Goal: Find specific page/section: Find specific page/section

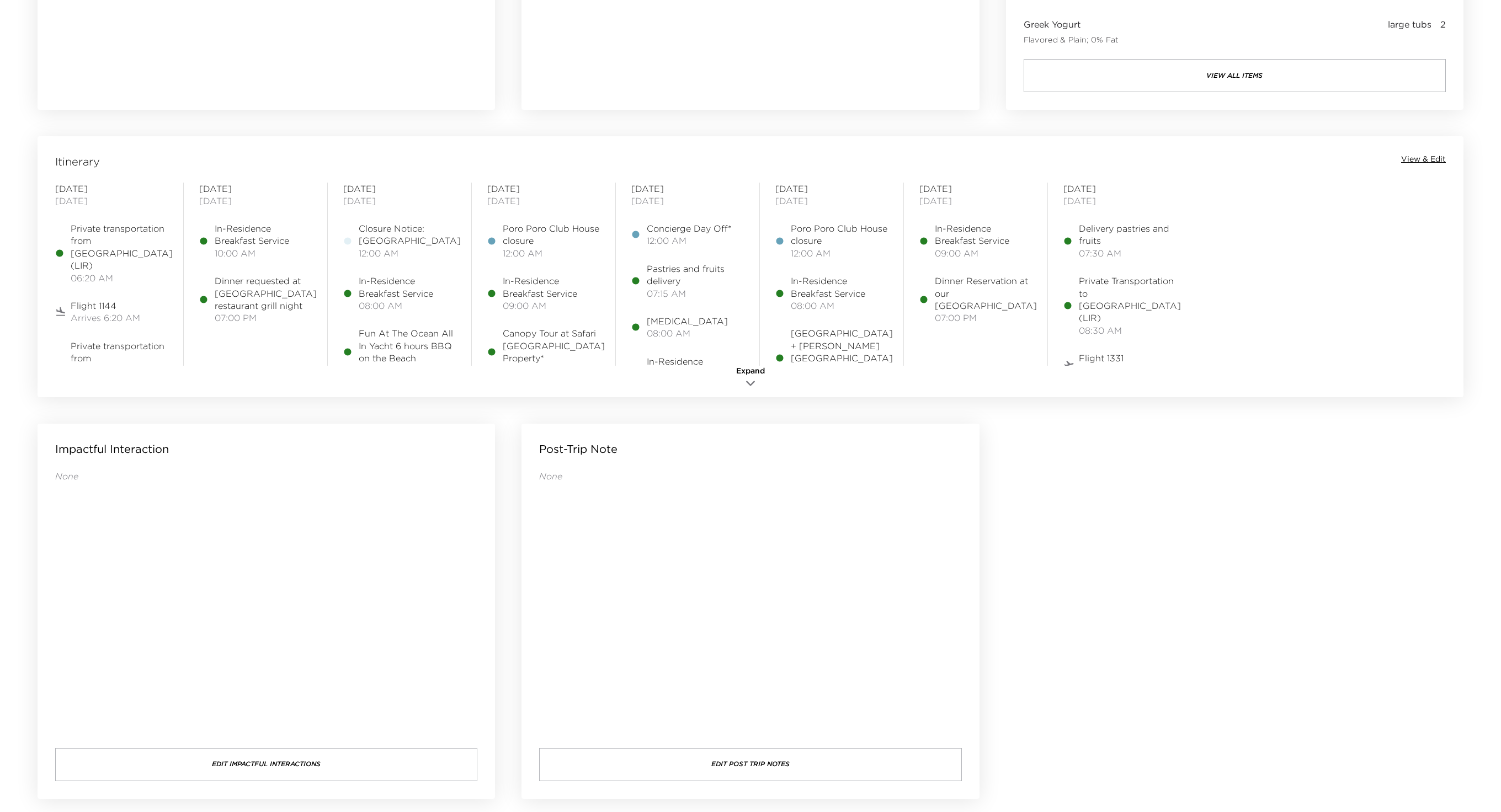
click at [1421, 158] on span "View & Edit" at bounding box center [1423, 159] width 45 height 11
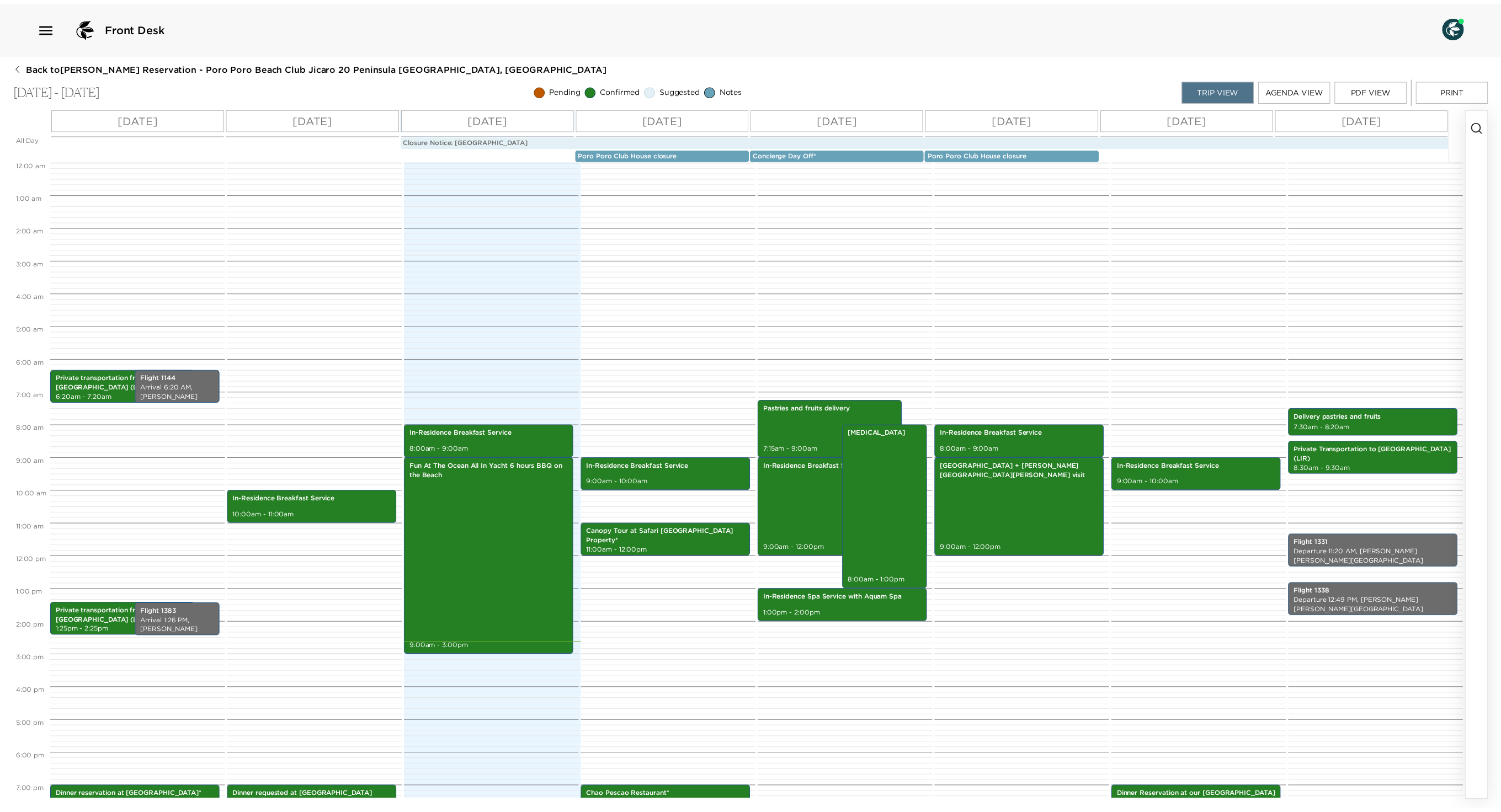
scroll to position [139, 0]
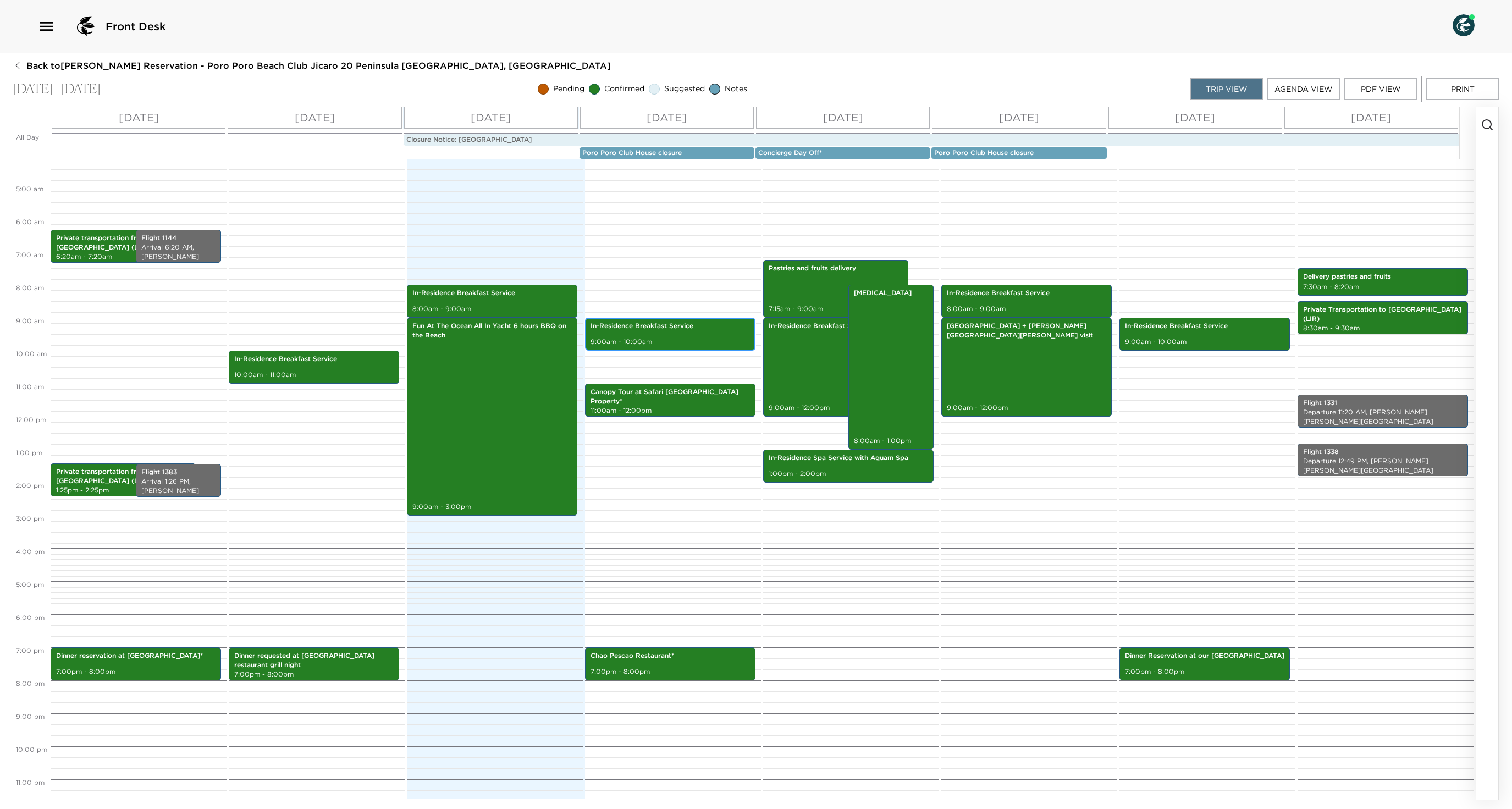
click at [671, 347] on p "9:00am - 10:00am" at bounding box center [670, 342] width 159 height 9
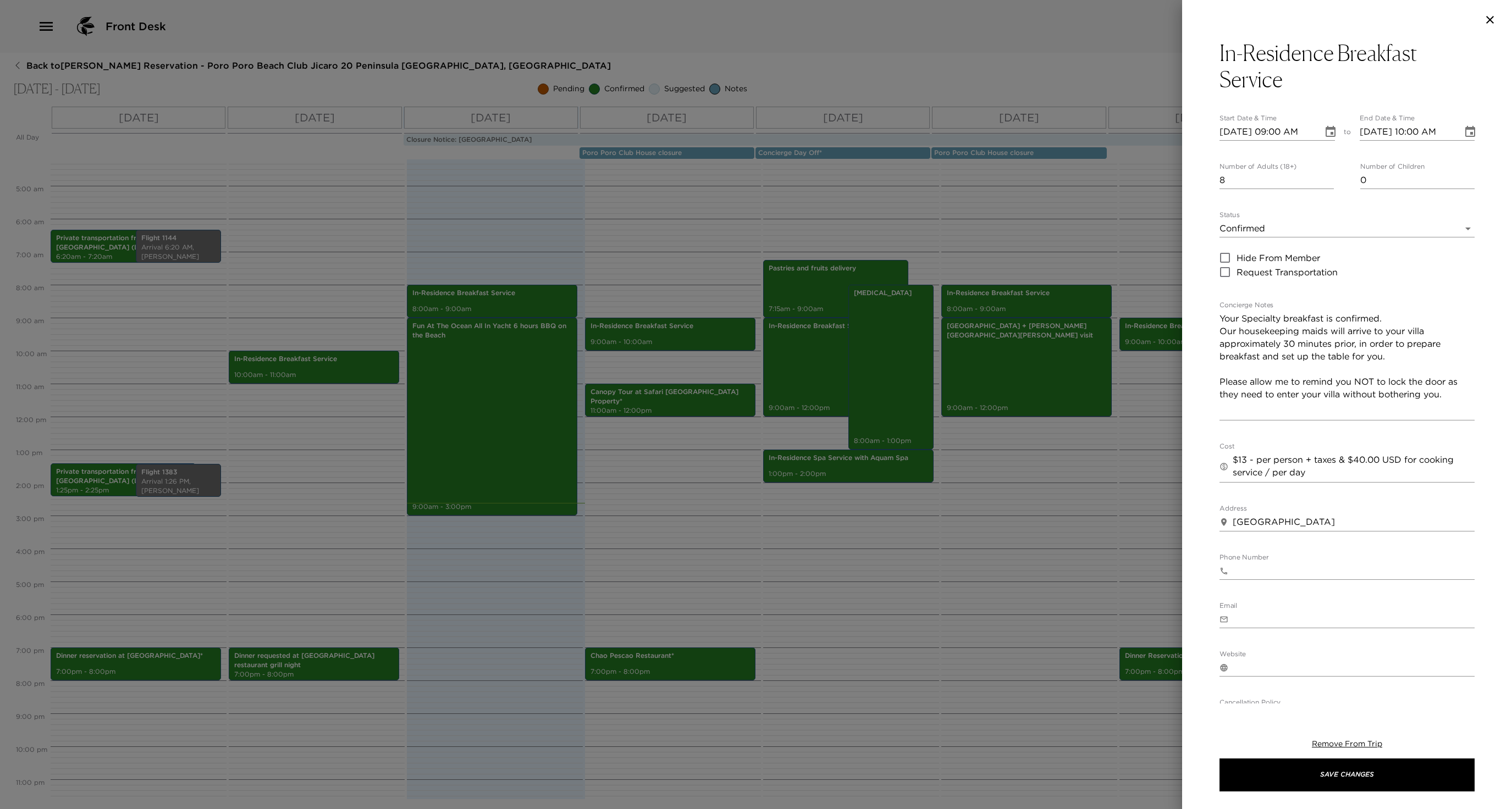
click at [530, 570] on div at bounding box center [756, 404] width 1512 height 809
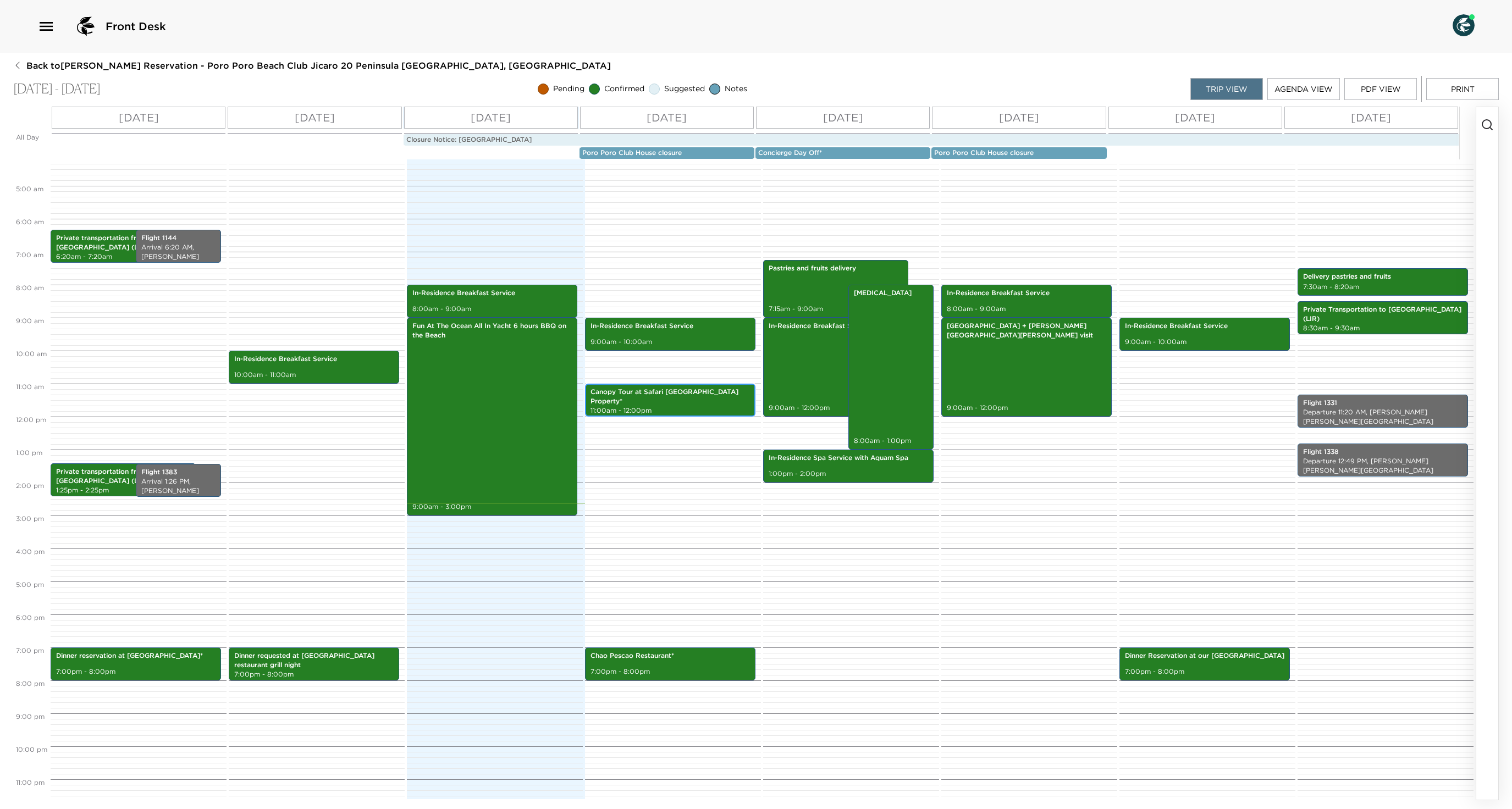
click at [705, 401] on p "Canopy Tour at Safari [GEOGRAPHIC_DATA] Property*" at bounding box center [670, 397] width 159 height 19
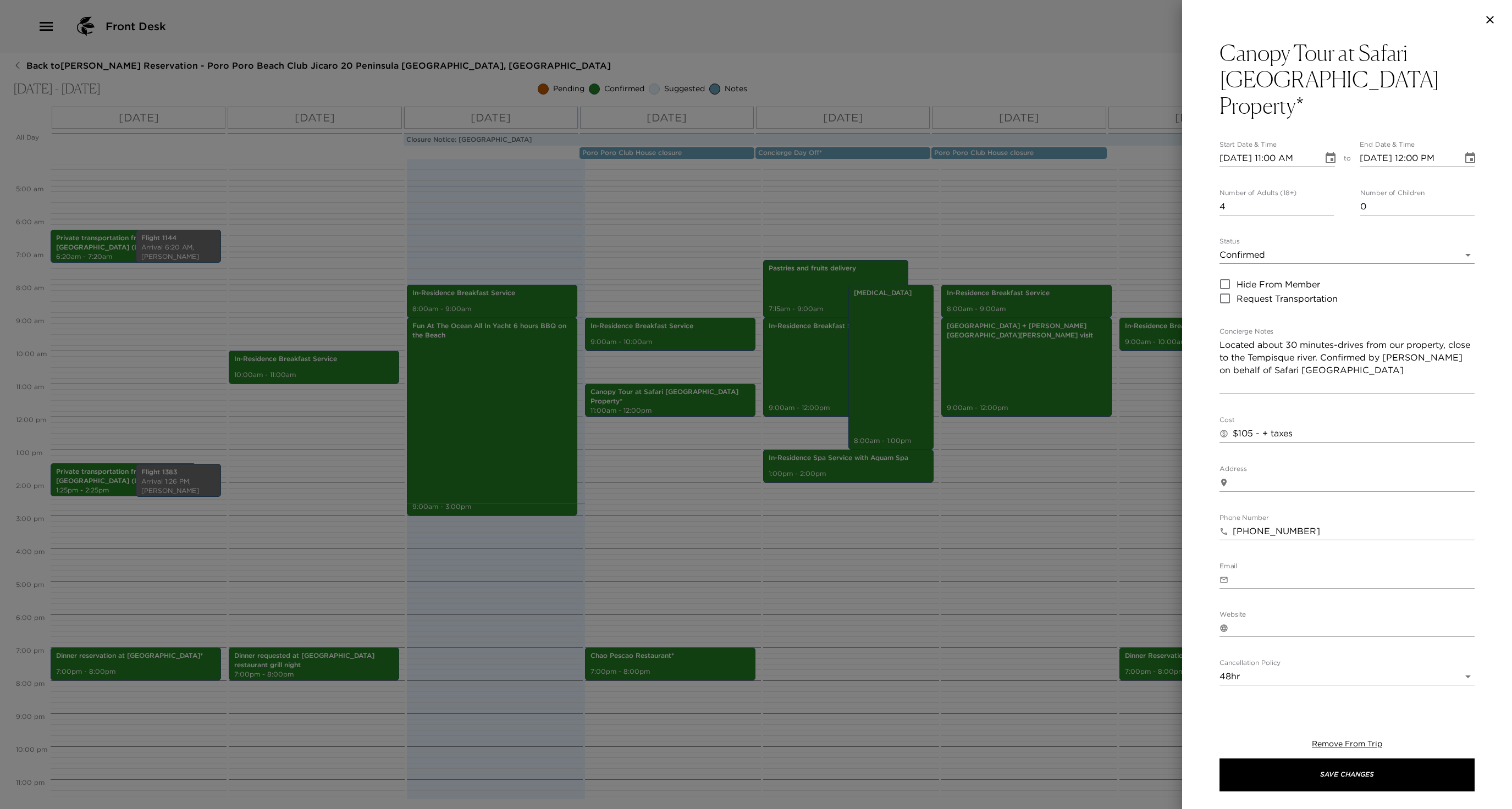
click at [1254, 150] on input "[DATE] 11:00 AM" at bounding box center [1267, 158] width 96 height 18
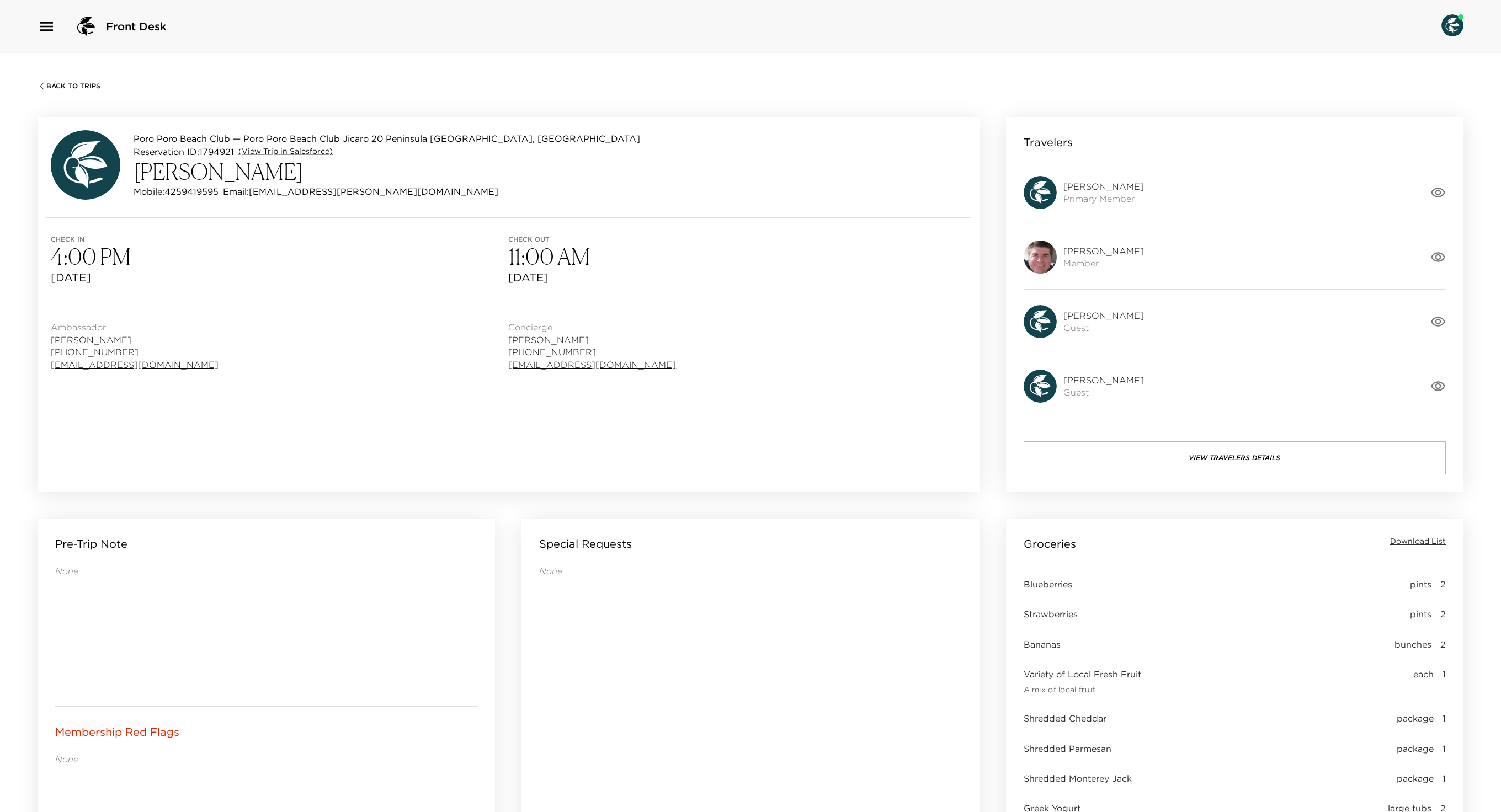
click at [1436, 154] on div "Travelers" at bounding box center [1234, 148] width 422 height 26
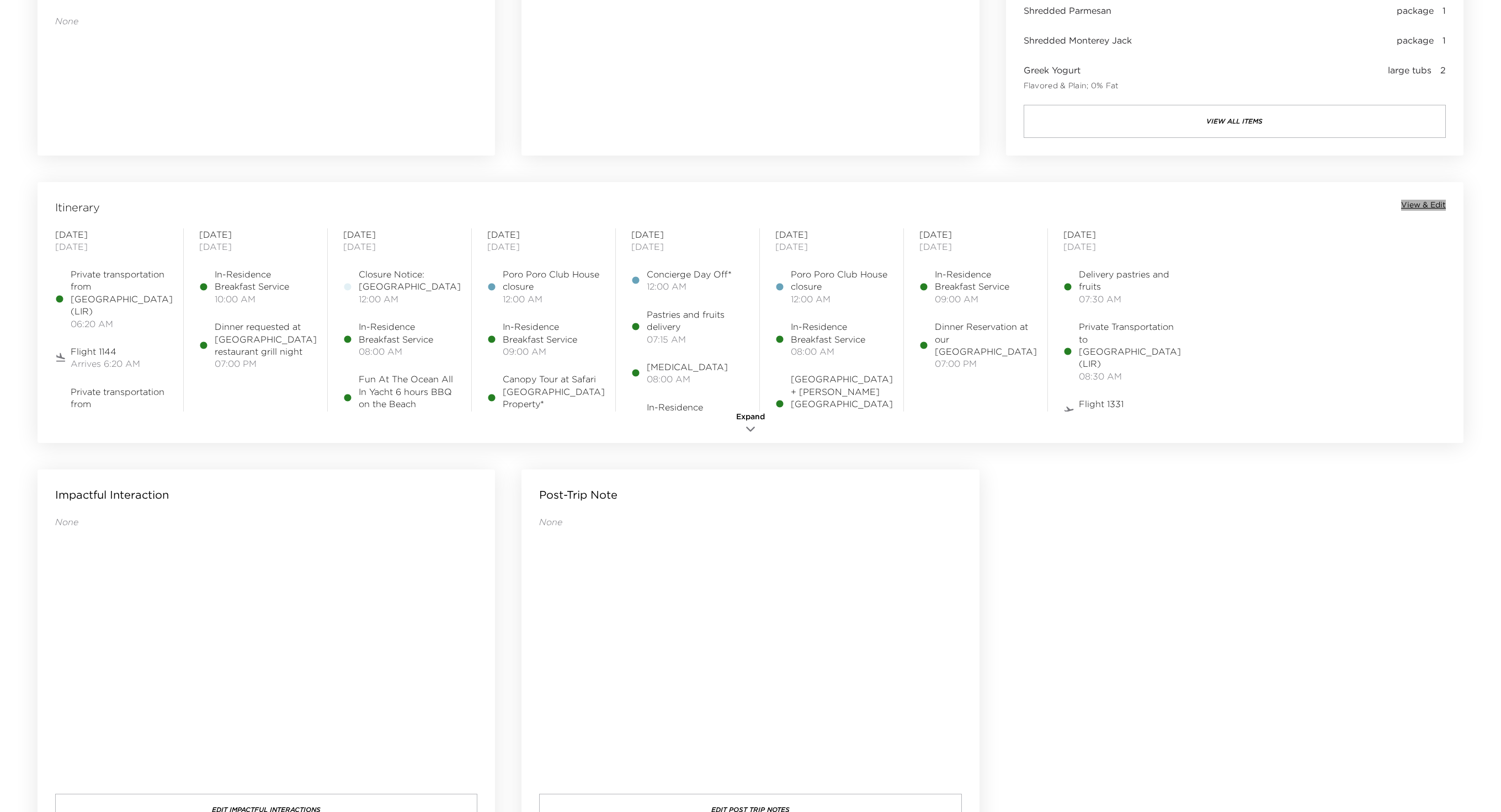
click at [1403, 210] on span "View & Edit" at bounding box center [1423, 205] width 45 height 11
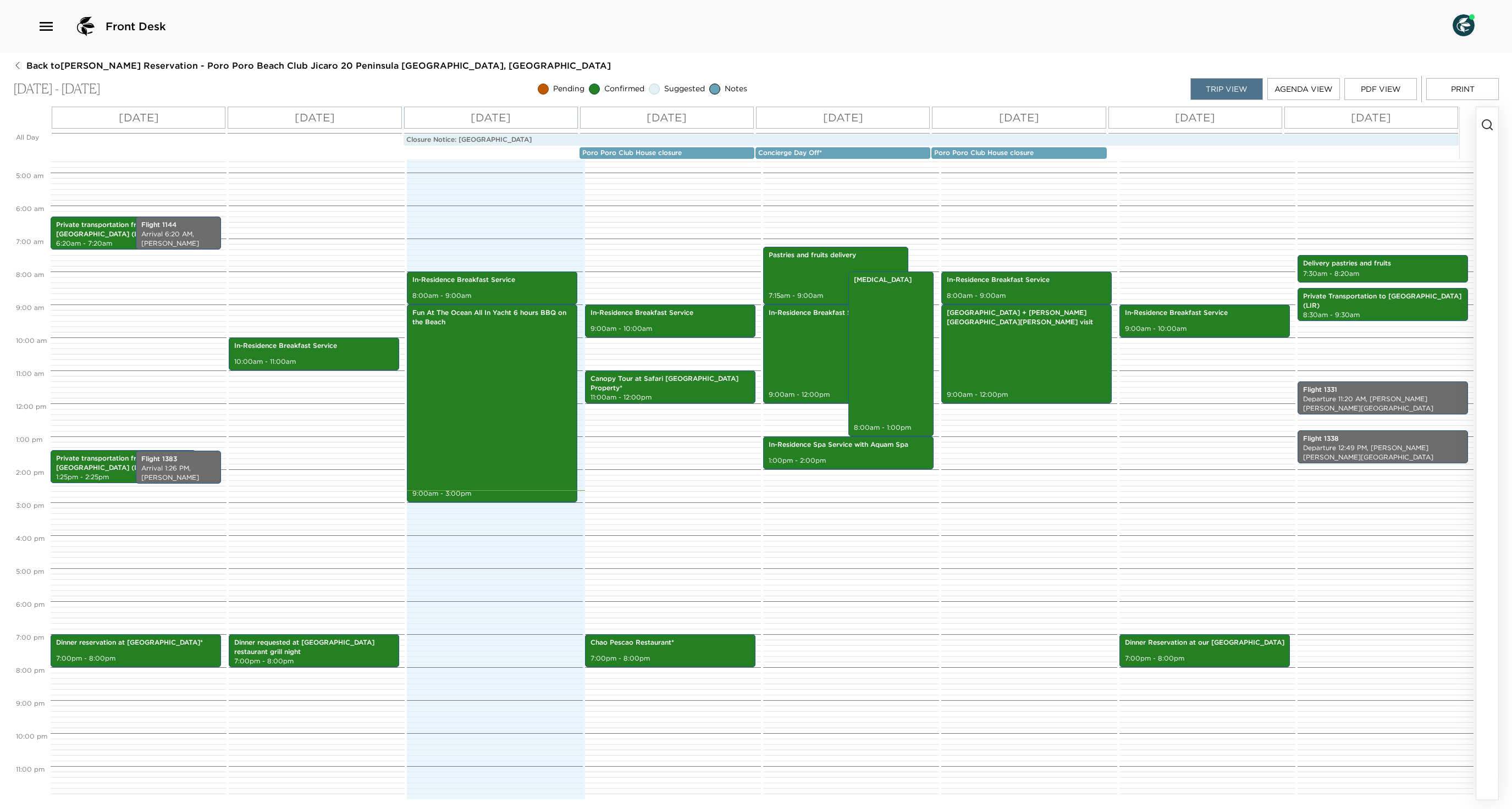
scroll to position [162, 0]
click at [632, 393] on p "Canopy Tour at Safari [GEOGRAPHIC_DATA] Property*" at bounding box center [670, 383] width 159 height 19
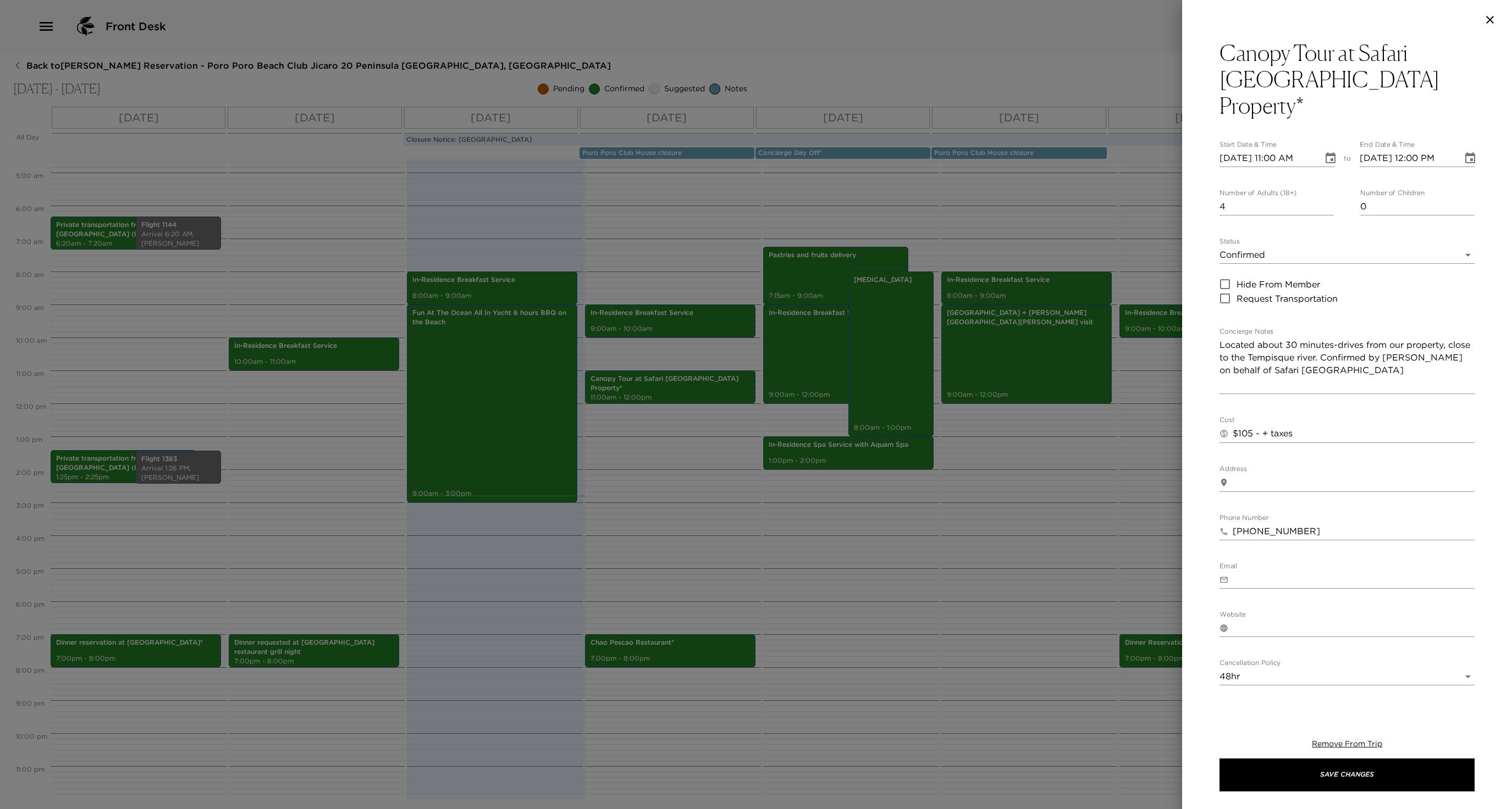
click at [724, 590] on div at bounding box center [756, 404] width 1512 height 809
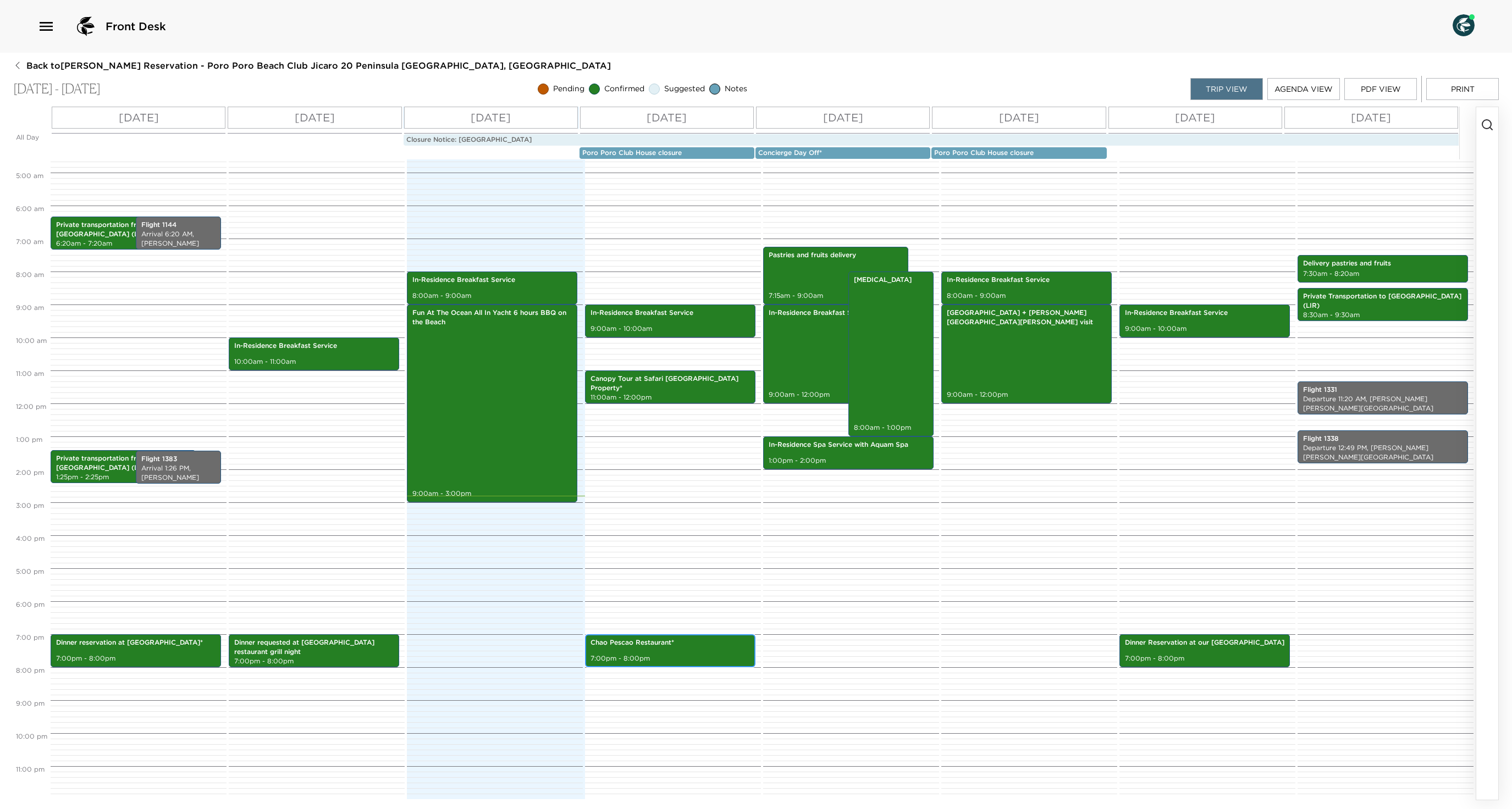
click at [688, 648] on p "Chao Pescao Restaurant*" at bounding box center [670, 642] width 159 height 9
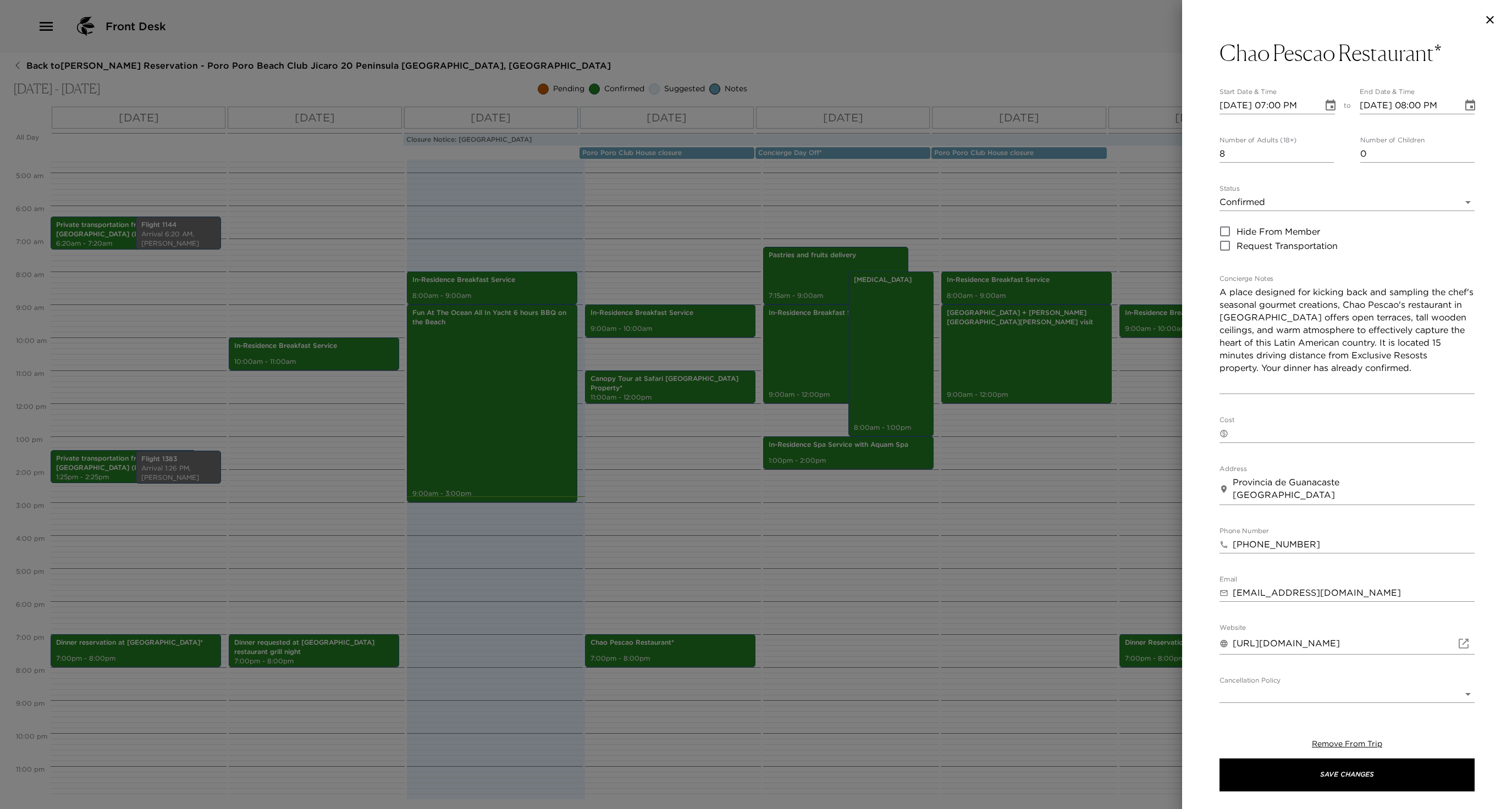
click at [1114, 239] on div at bounding box center [756, 404] width 1512 height 809
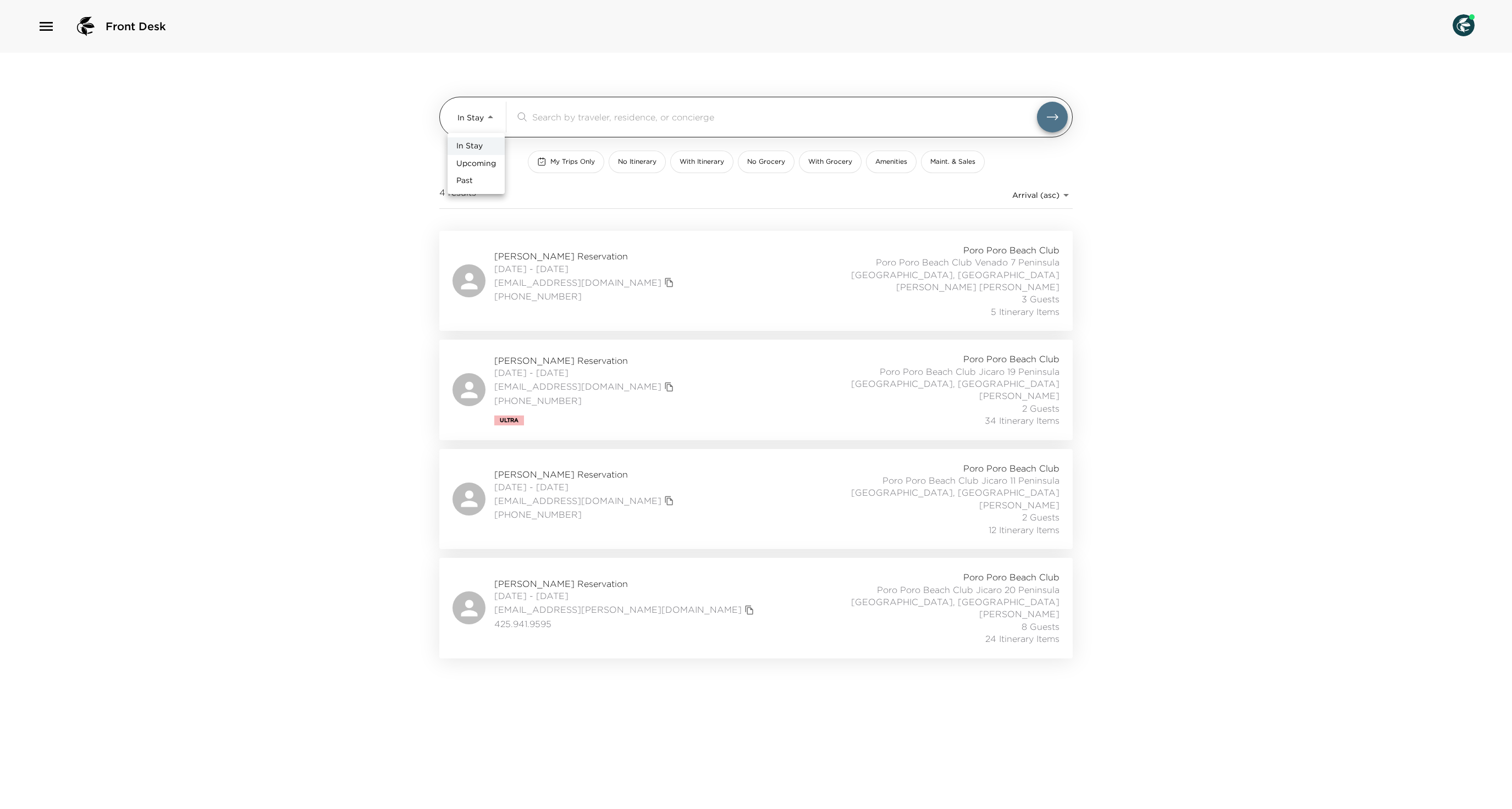
click at [485, 117] on body "Front Desk In Stay In-Stay ​ My Trips Only No Itinerary With Itinerary No Groce…" at bounding box center [756, 404] width 1512 height 809
click at [489, 169] on span "Upcoming" at bounding box center [476, 164] width 40 height 11
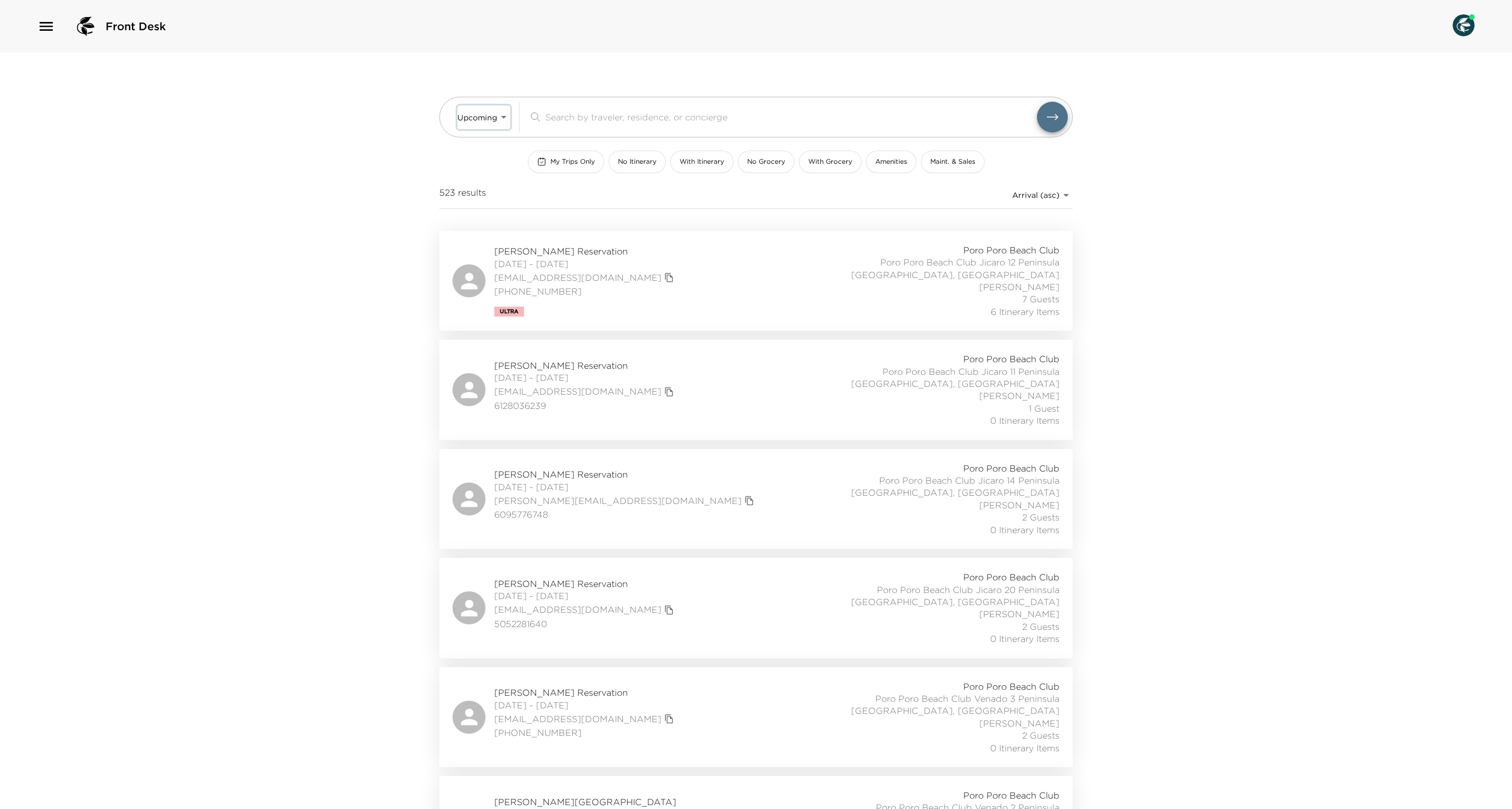
type input "Upcoming"
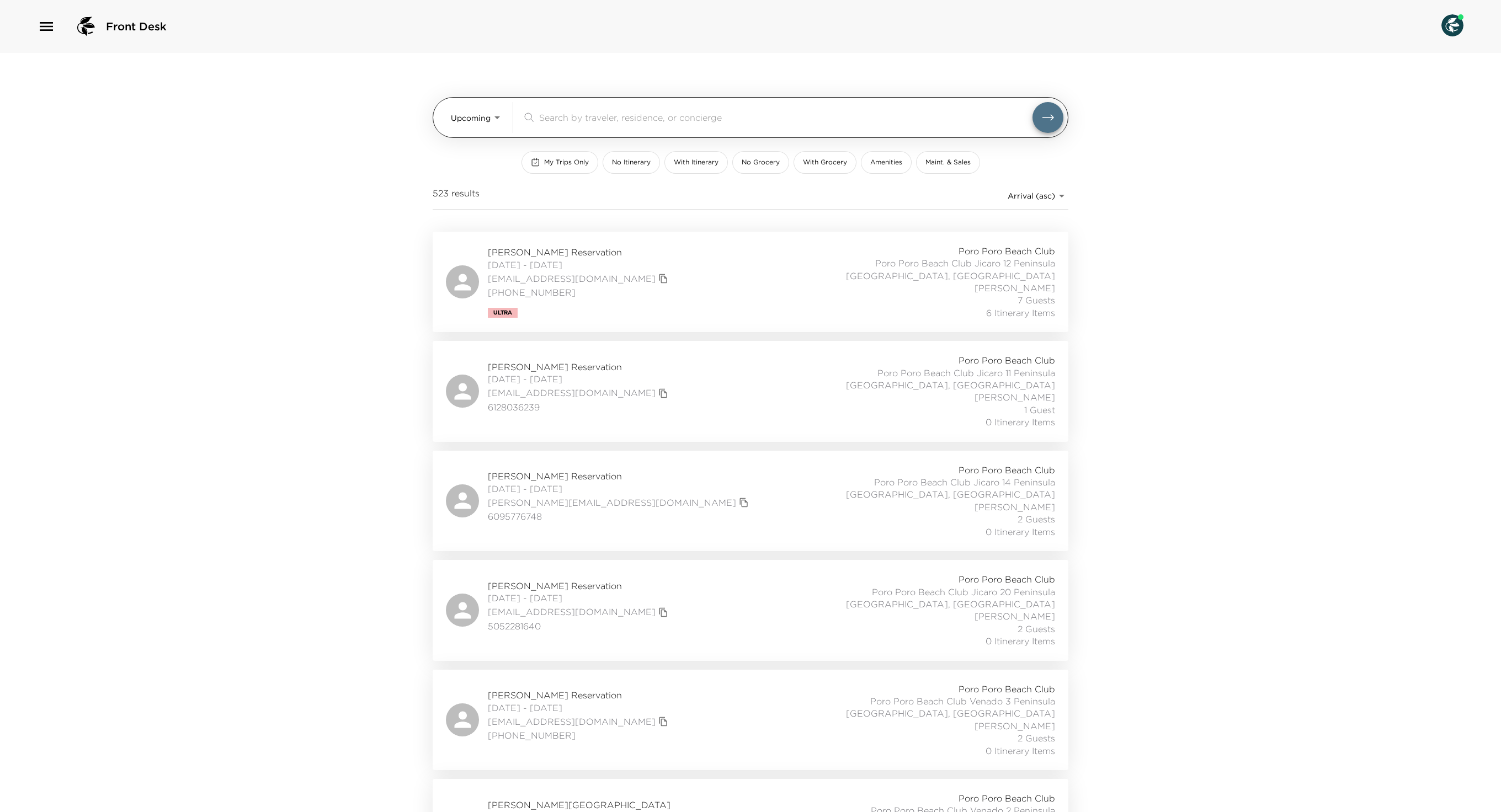
click at [639, 107] on div "​" at bounding box center [792, 118] width 541 height 31
click at [642, 124] on input "search" at bounding box center [786, 117] width 493 height 13
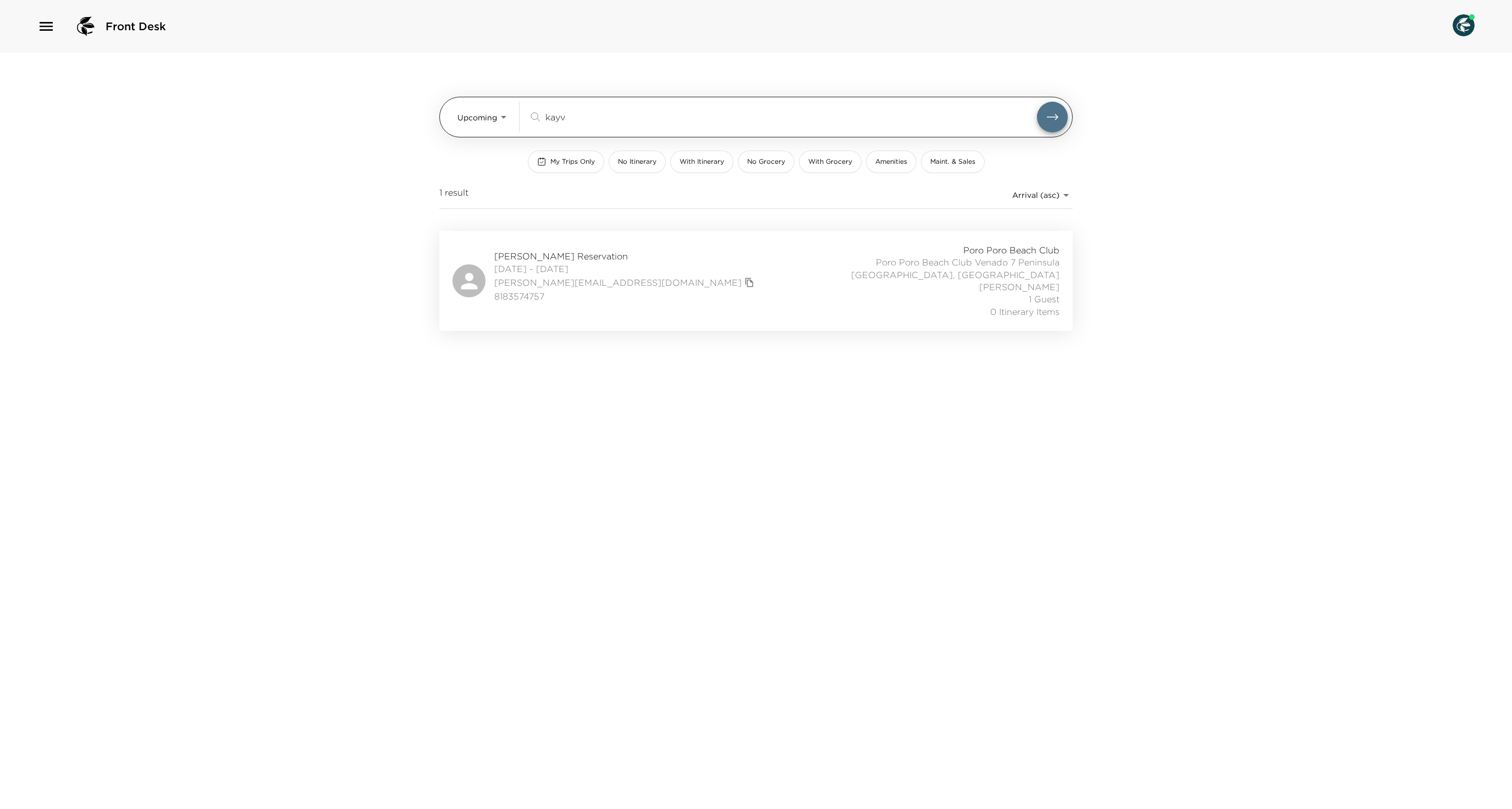
click at [607, 115] on input "kayv" at bounding box center [791, 117] width 492 height 13
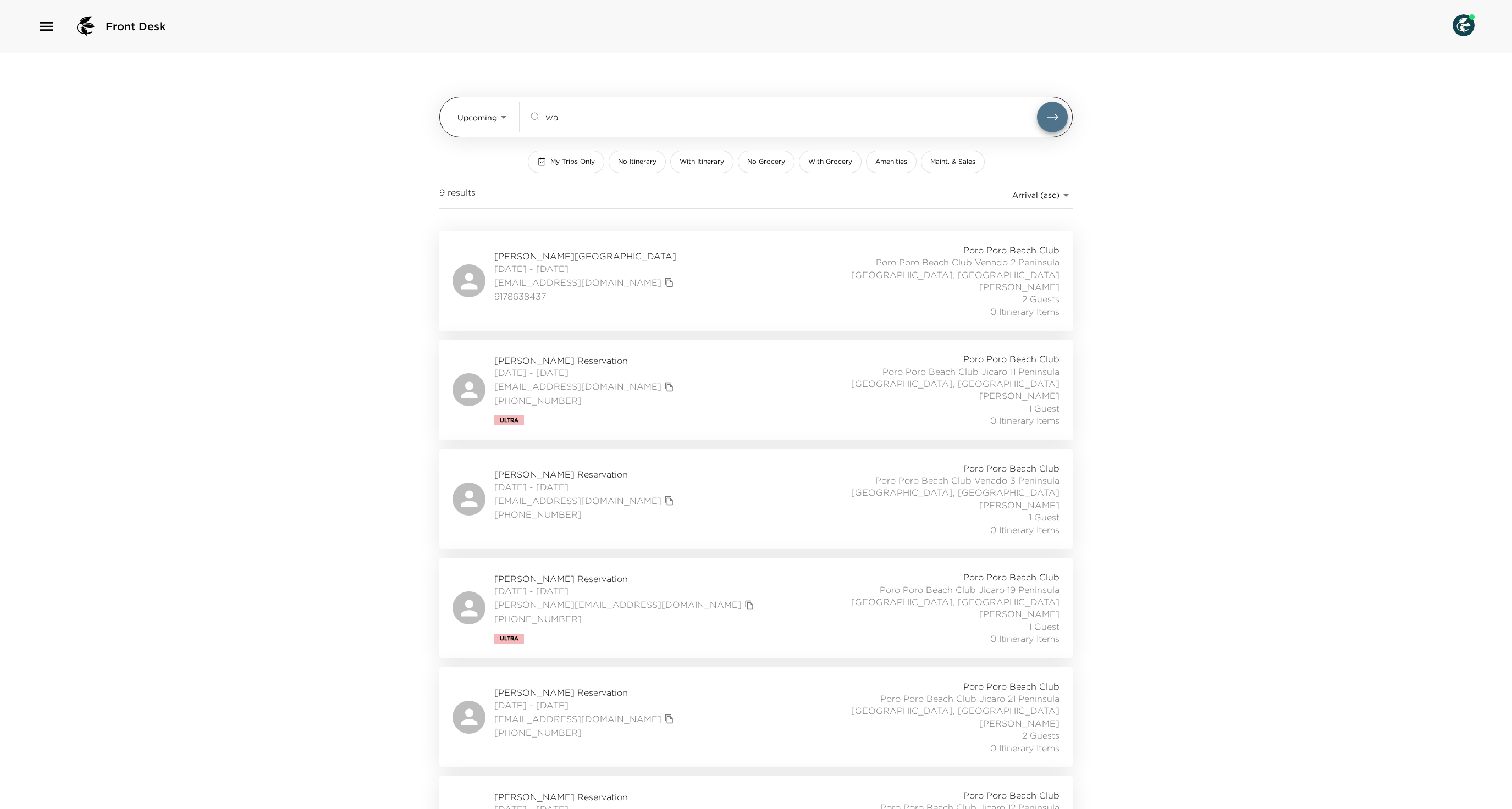
type input "w"
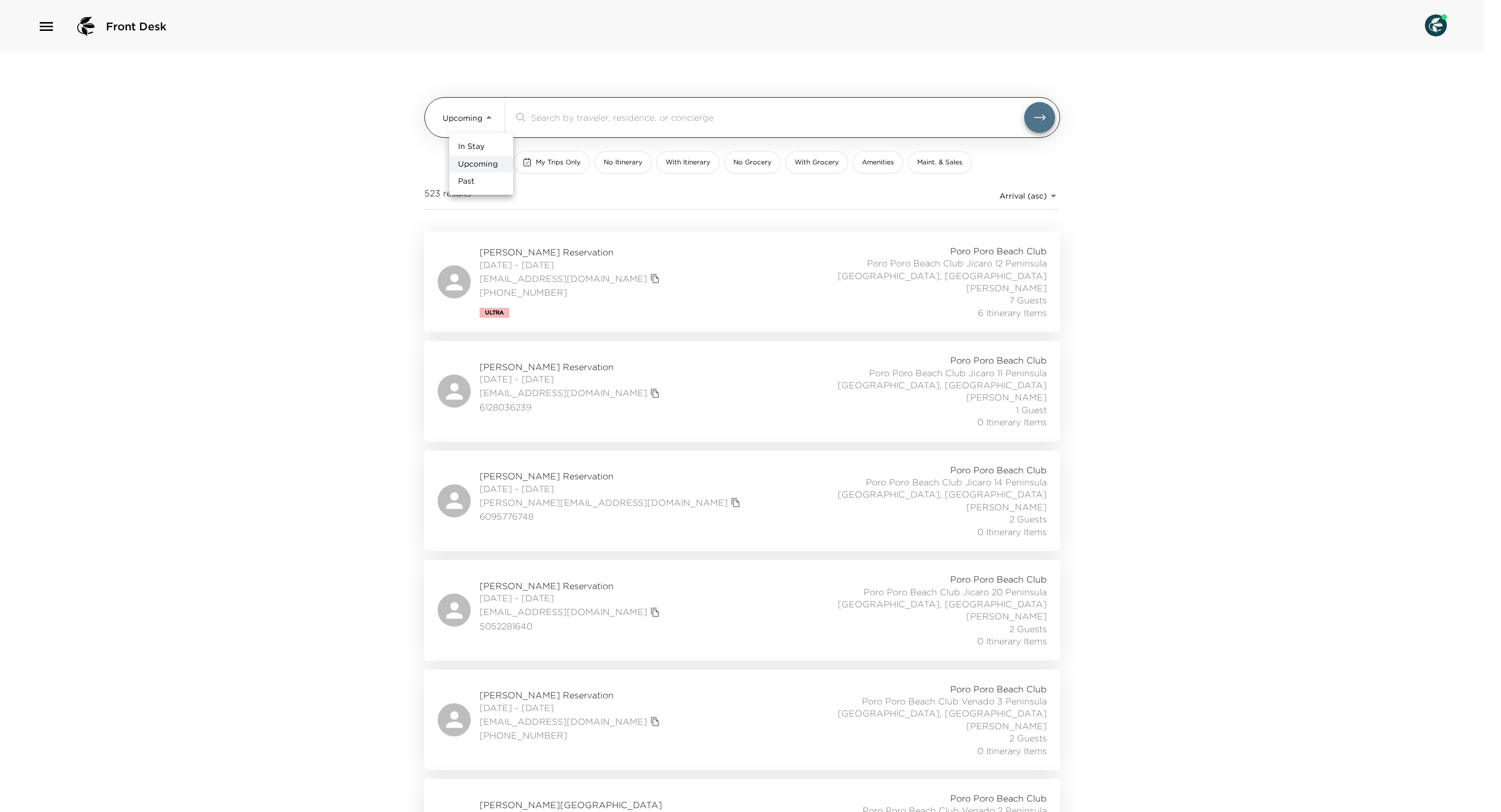
click at [463, 113] on body "Front Desk Upcoming Upcoming ​ My Trips Only No Itinerary With Itinerary No Gro…" at bounding box center [750, 406] width 1501 height 812
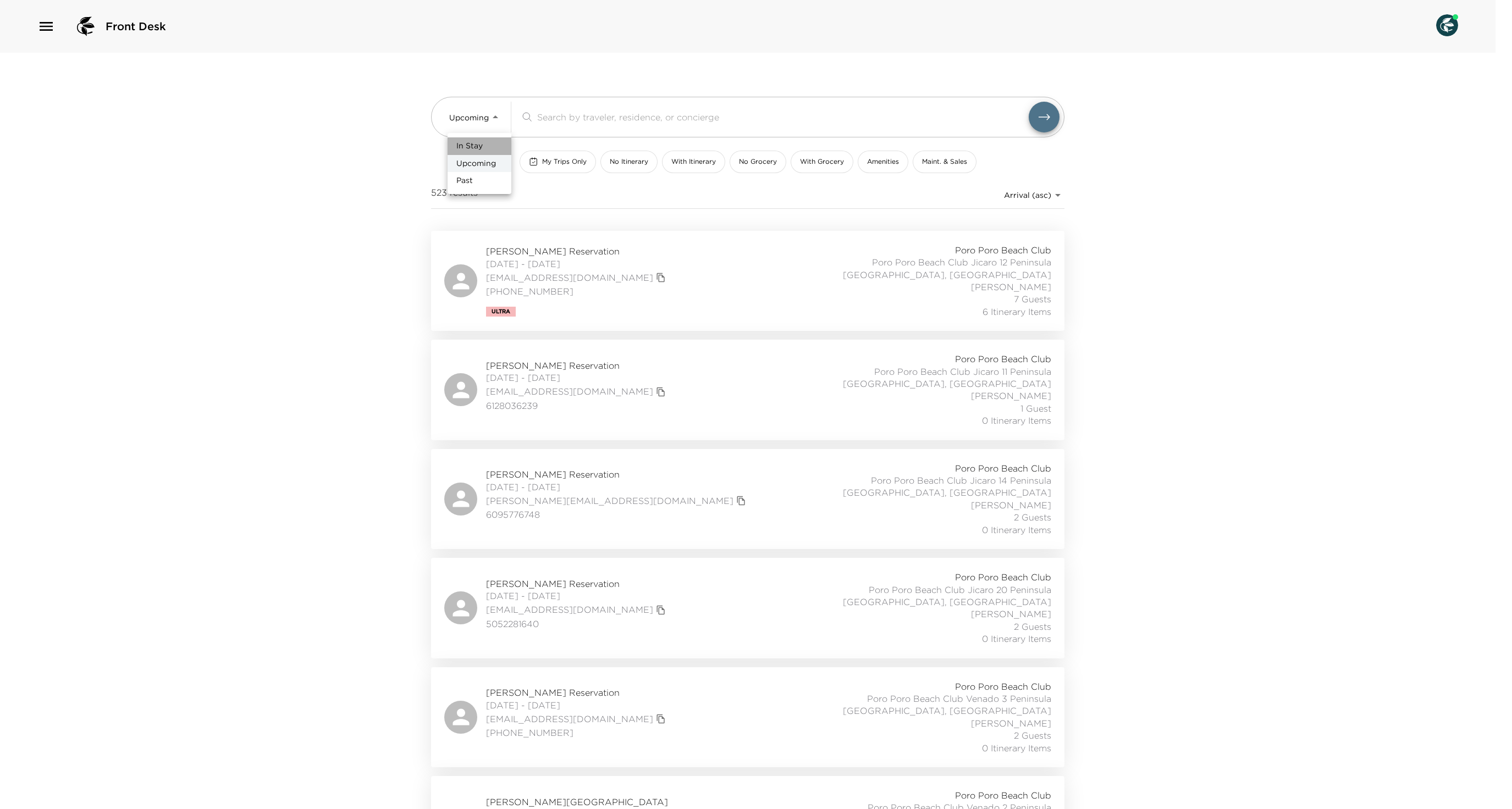
click at [474, 150] on span "In Stay" at bounding box center [469, 147] width 26 height 11
type input "In-Stay"
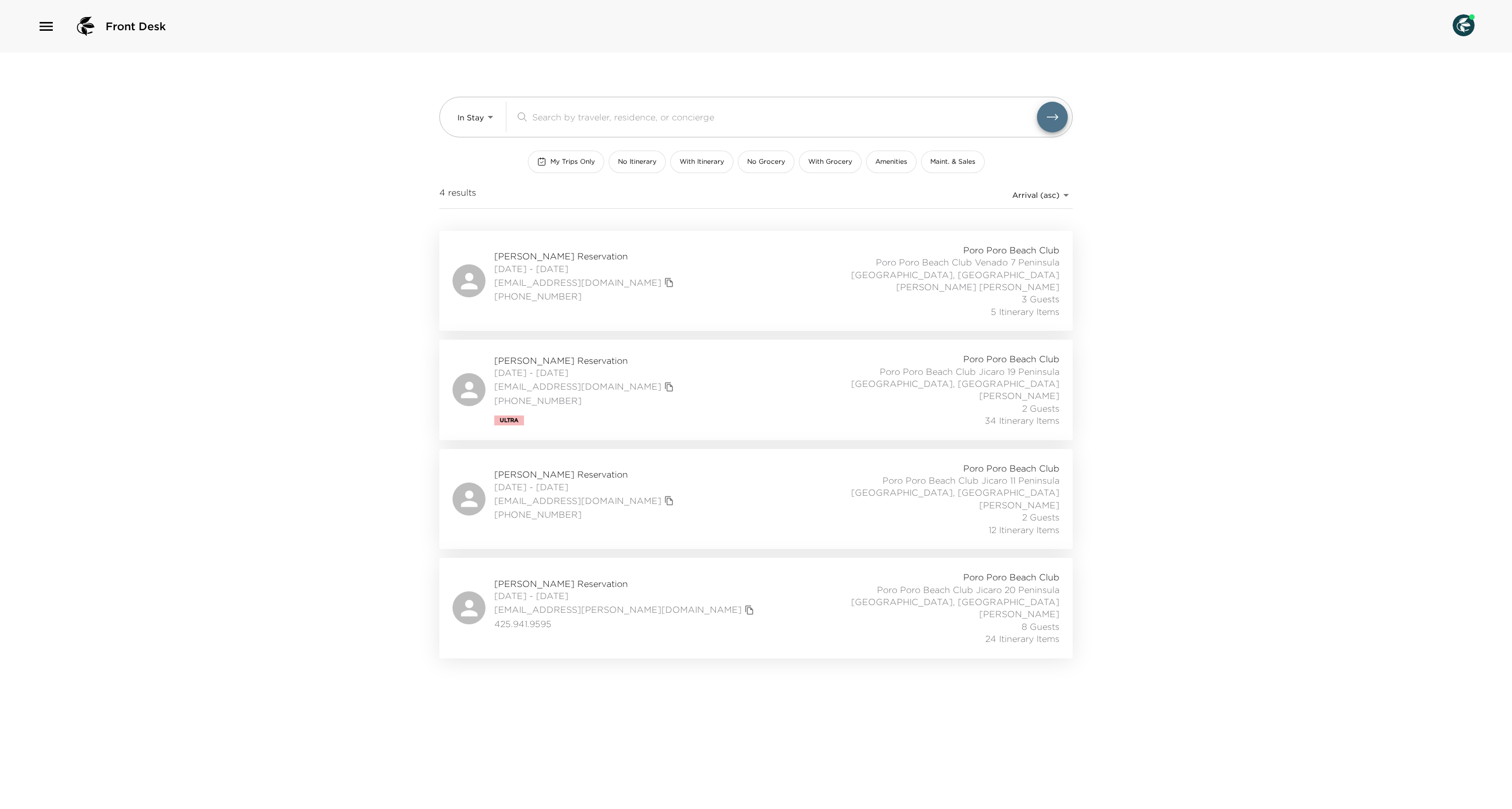
click at [707, 387] on div "Tony McCLinton Reservation 08/29/2025 - 09/07/2025 tonymccl@icloud.com +1432250…" at bounding box center [756, 390] width 607 height 74
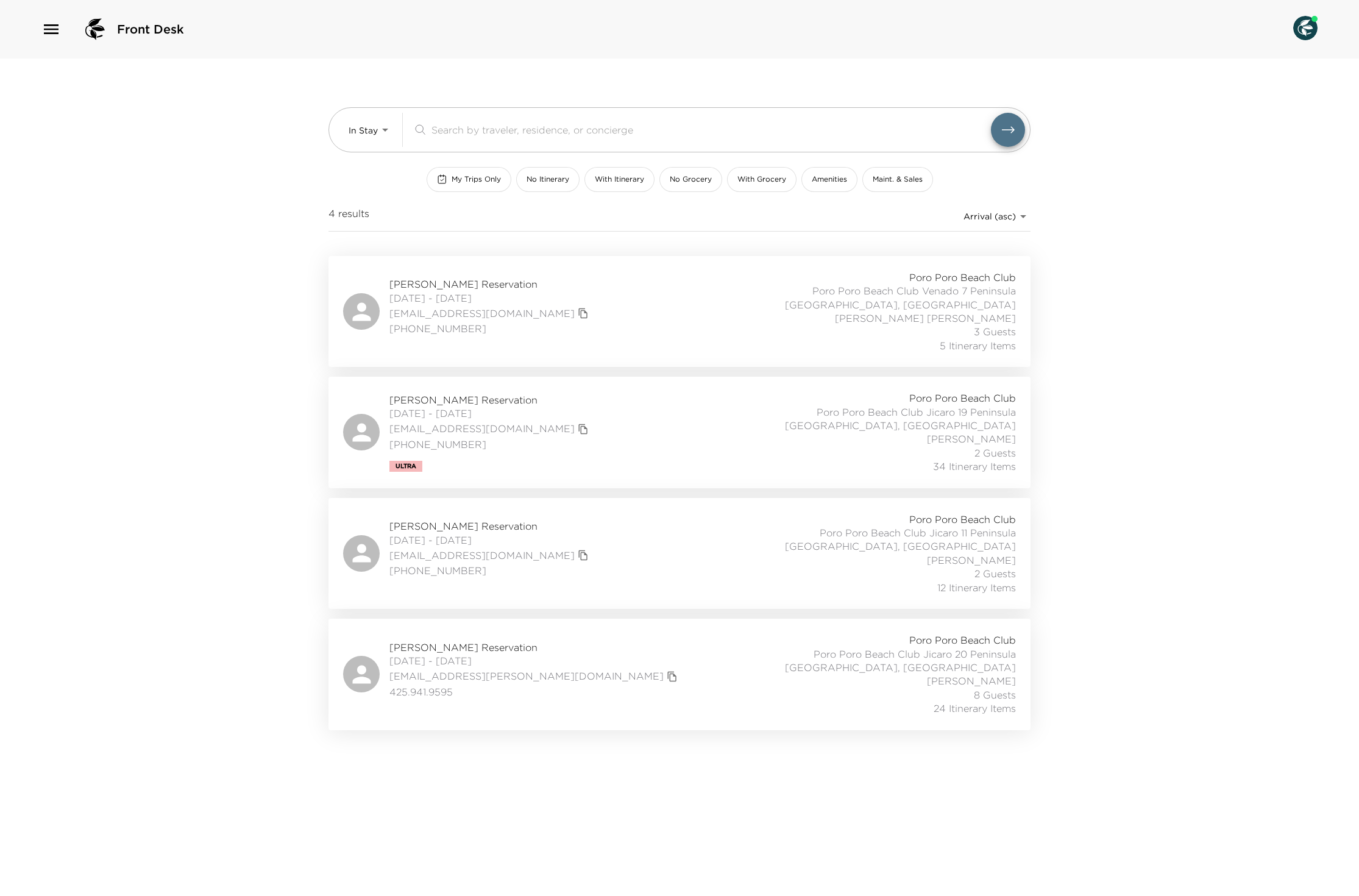
click at [55, 20] on div "Front Desk" at bounding box center [112, 29] width 143 height 29
click at [46, 35] on icon "button" at bounding box center [51, 29] width 20 height 20
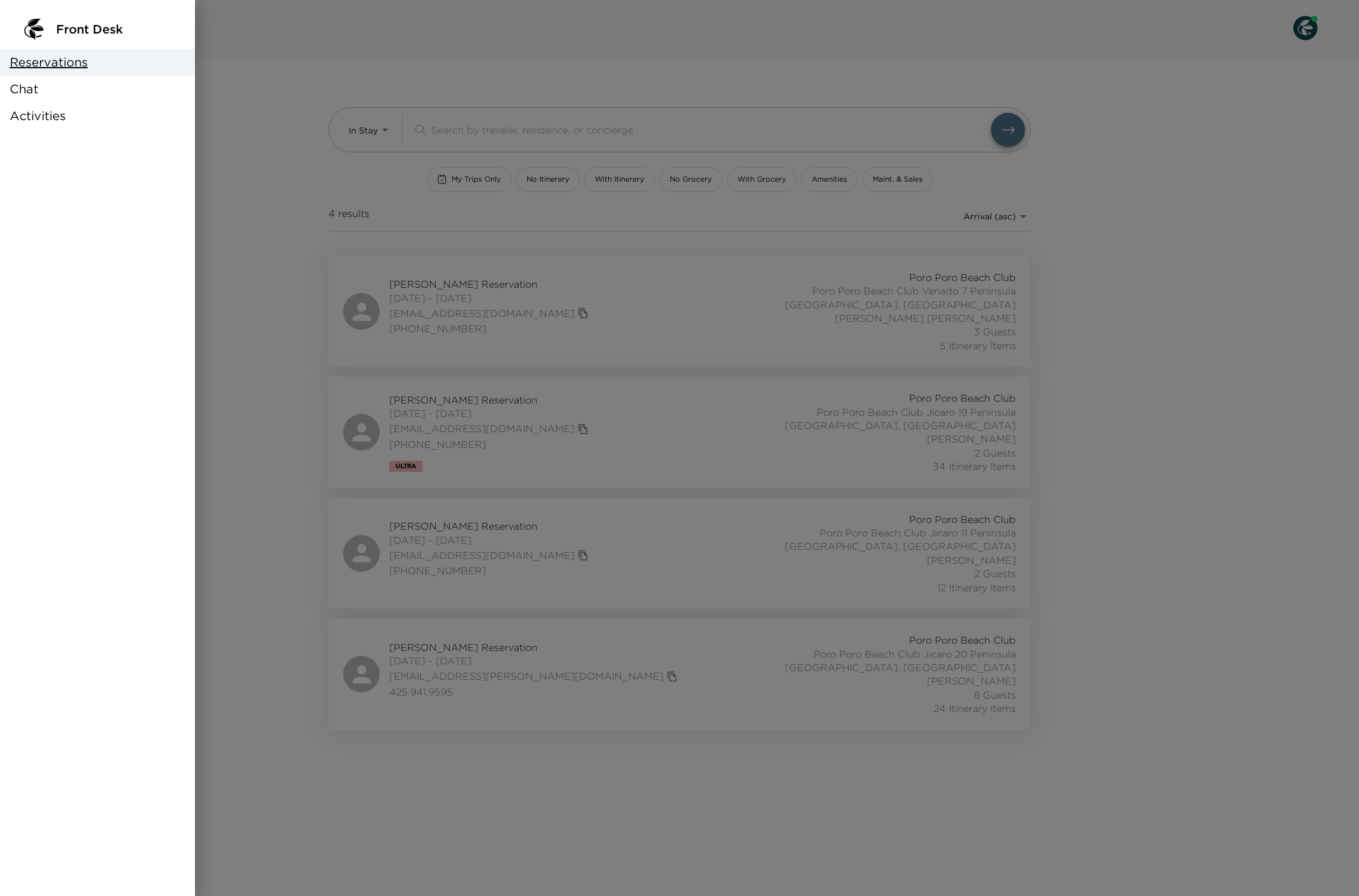
click at [56, 93] on div "Chat" at bounding box center [97, 89] width 195 height 27
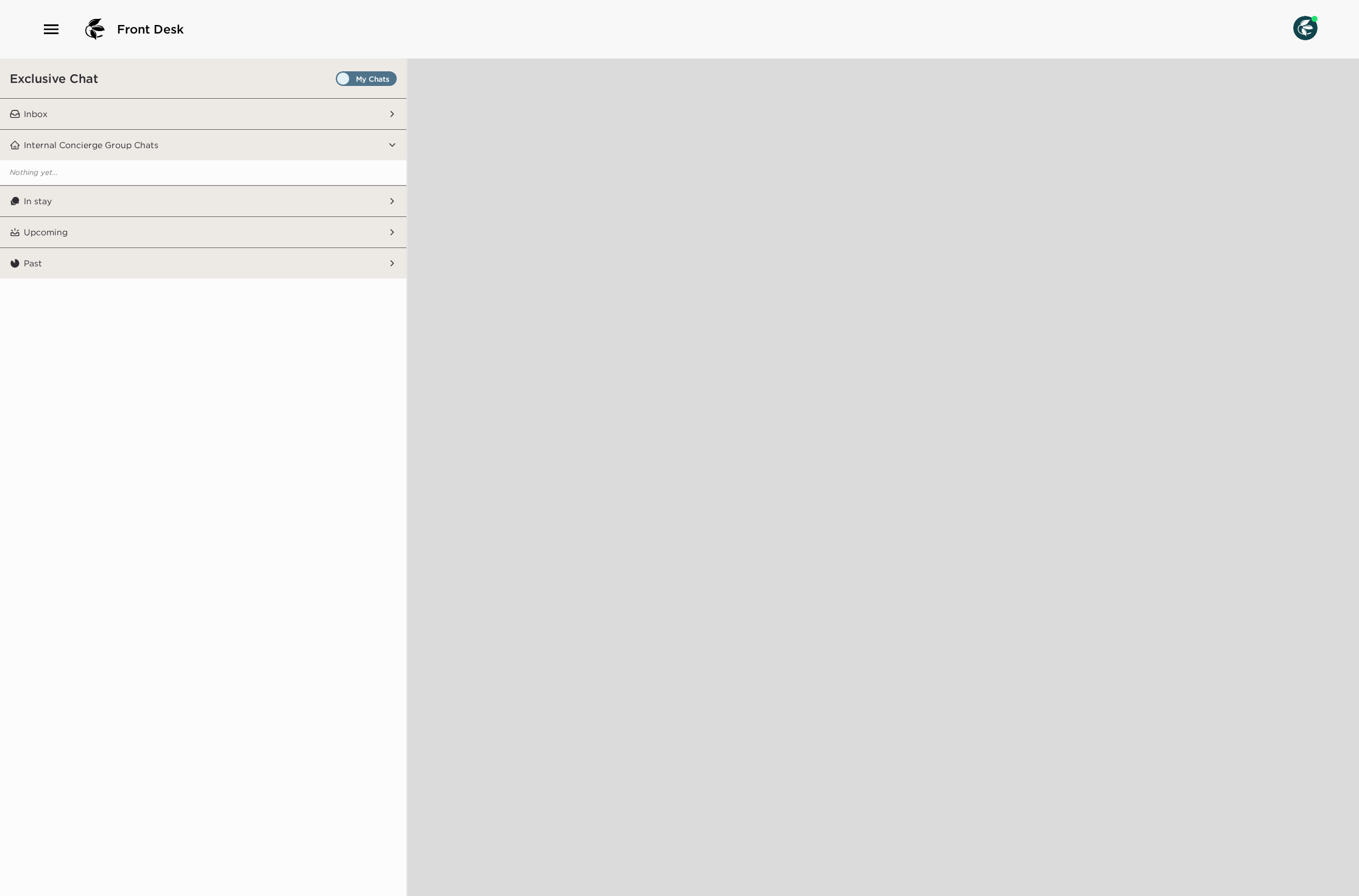
click at [144, 111] on button "Inbox" at bounding box center [204, 114] width 367 height 30
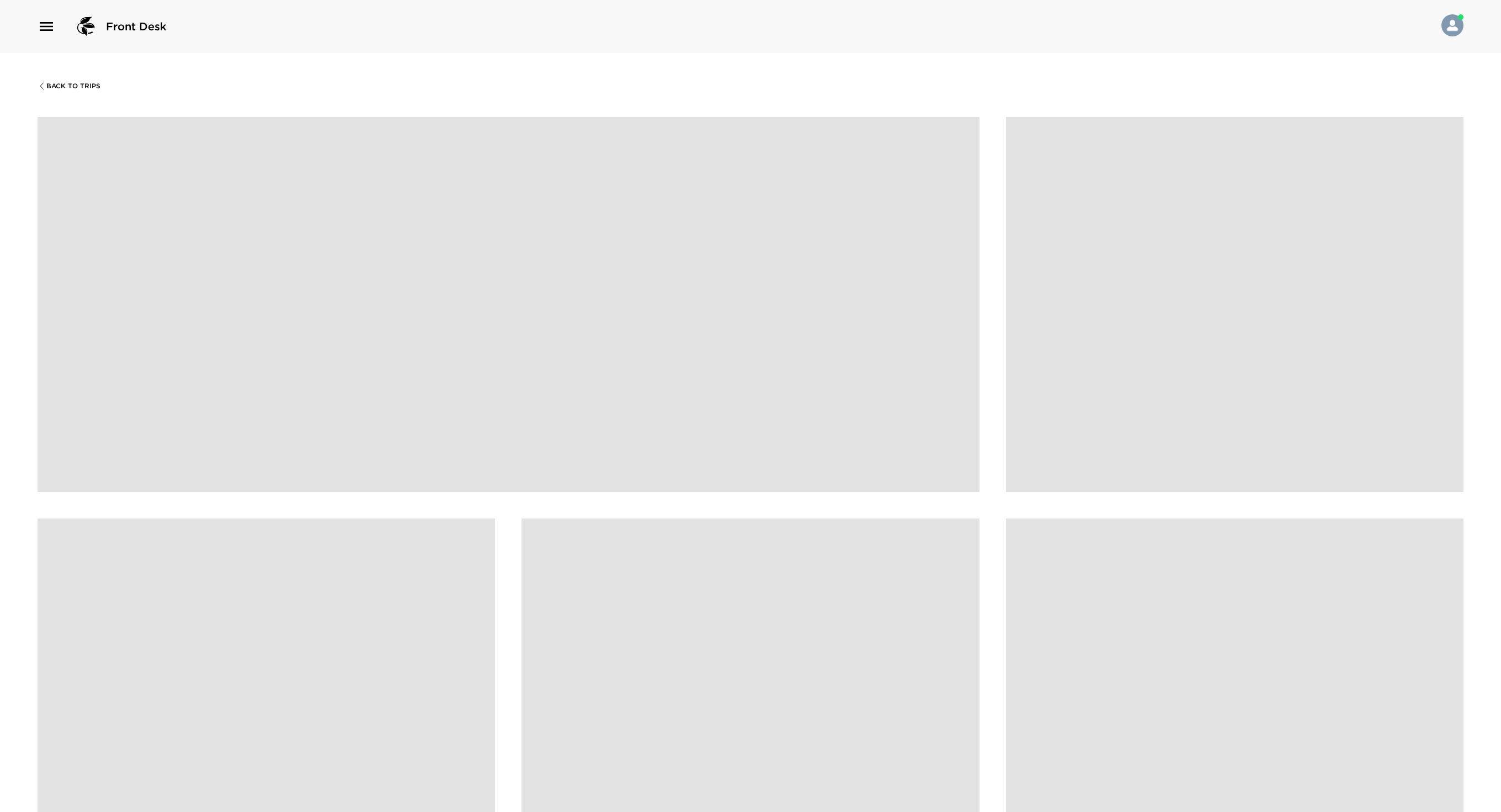
scroll to position [44, 0]
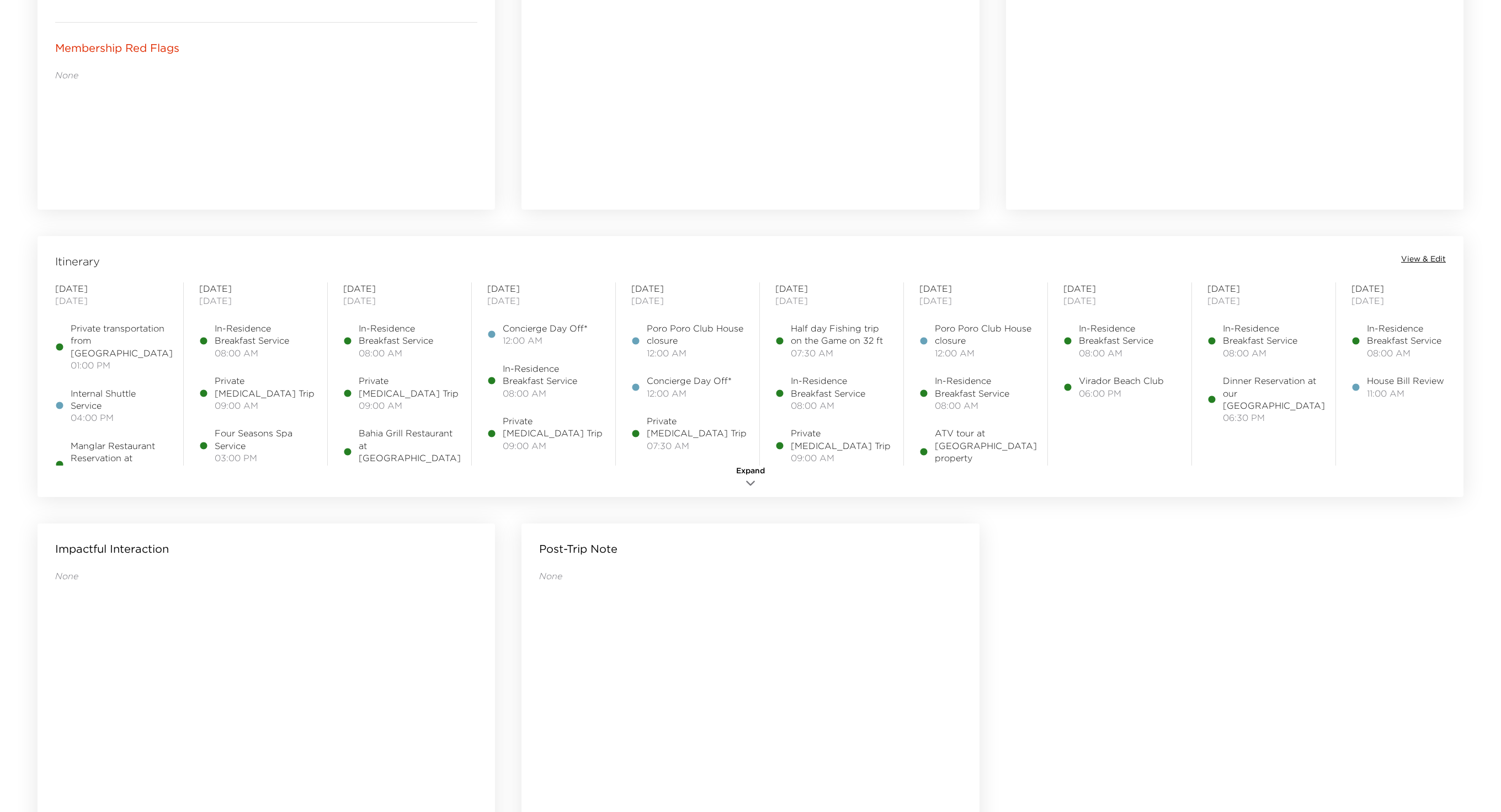
click at [1423, 262] on span "View & Edit" at bounding box center [1423, 259] width 45 height 11
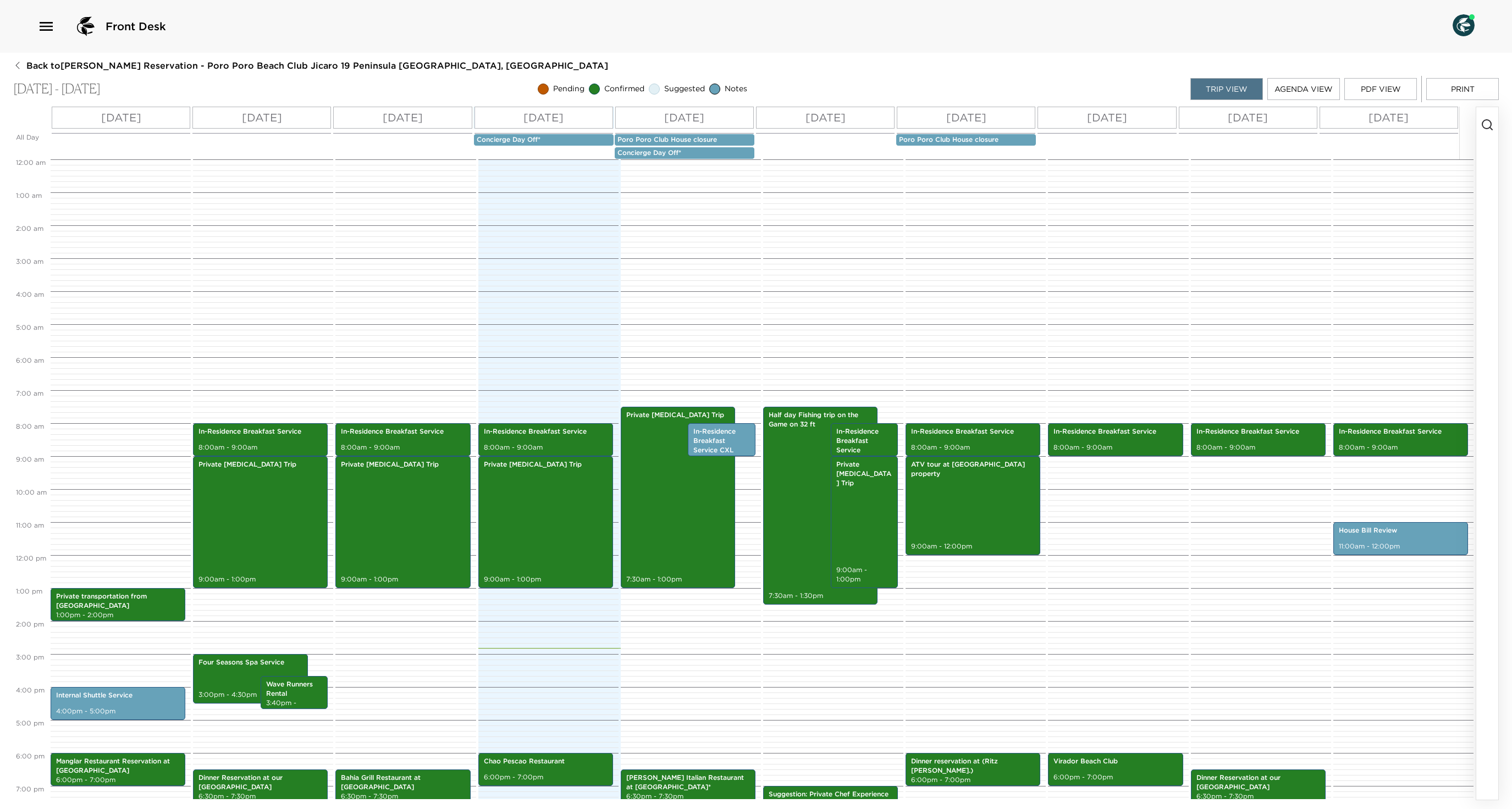
scroll to position [139, 0]
